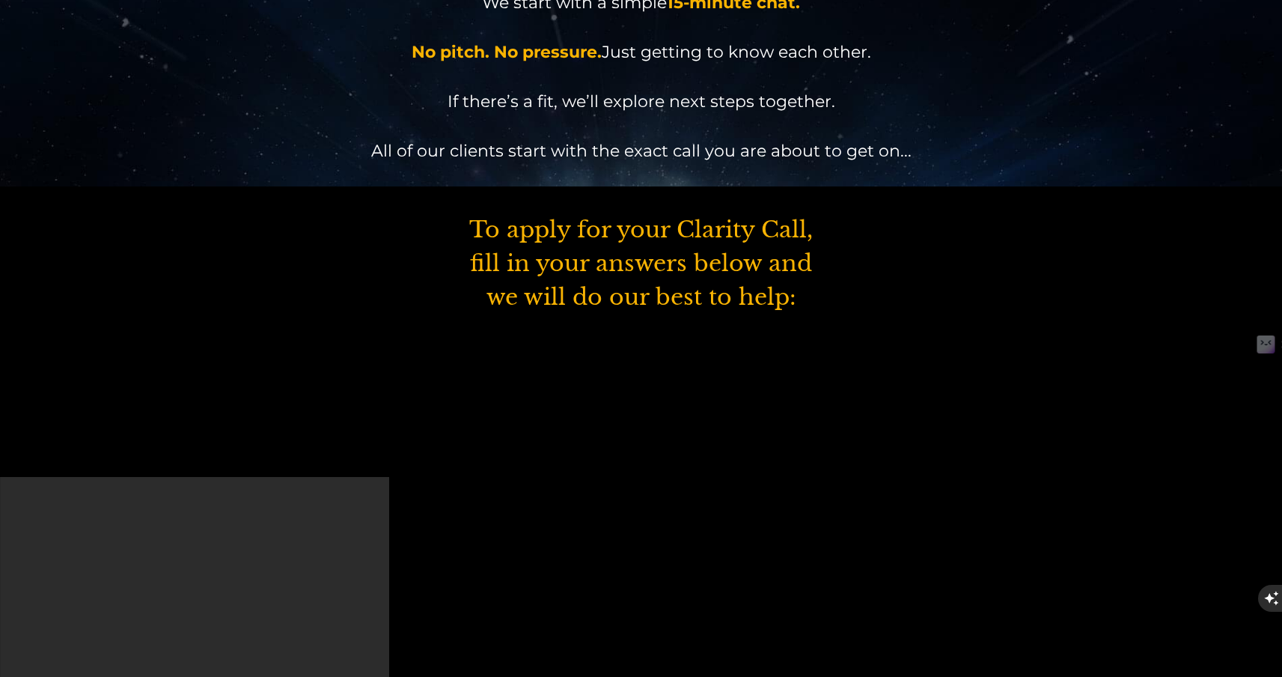
scroll to position [300, 0]
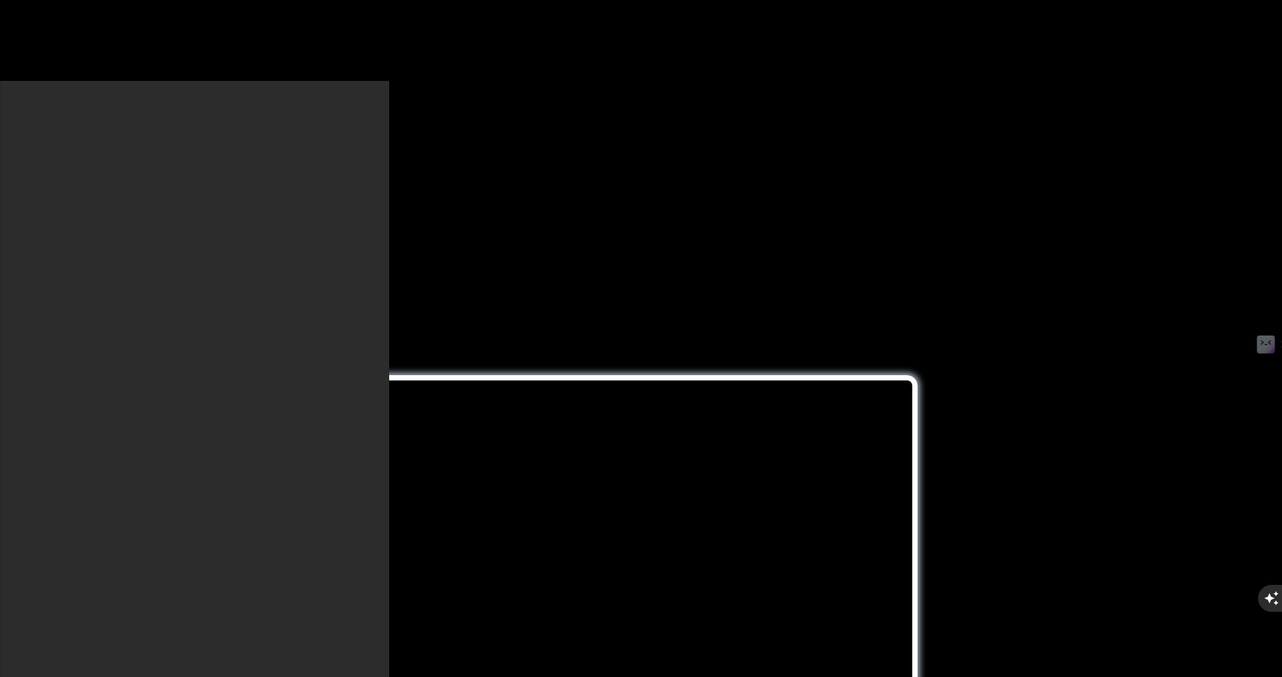
scroll to position [722, 0]
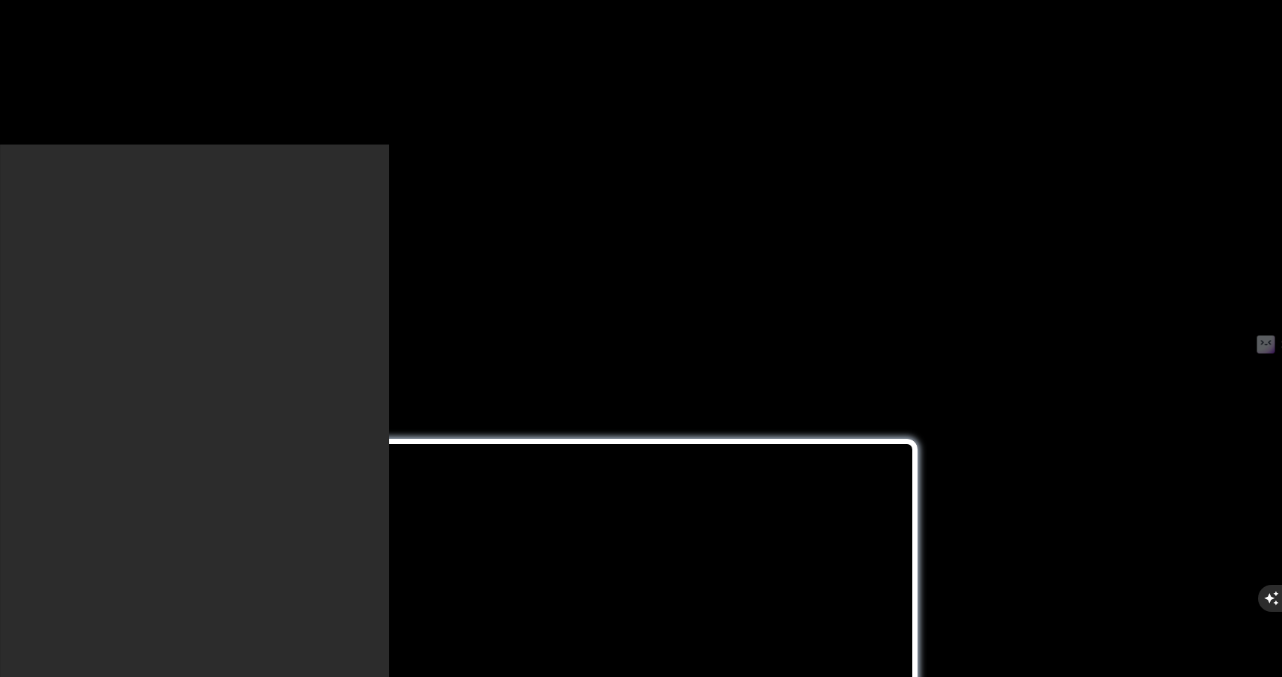
scroll to position [716, 0]
